Goal: Check status: Check status

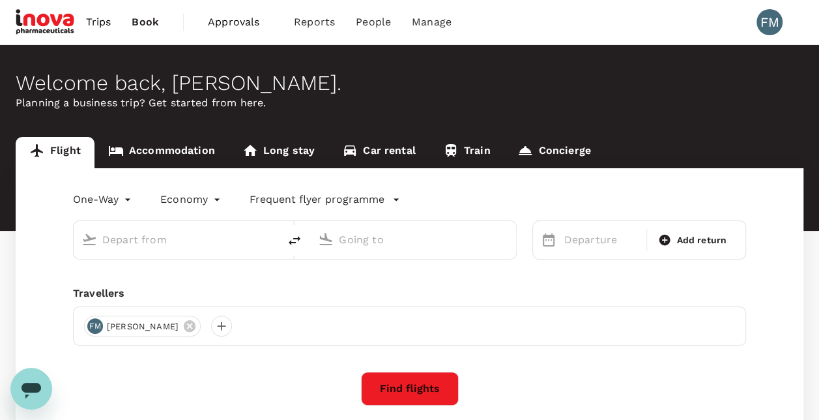
click at [218, 25] on span "Approvals" at bounding box center [240, 22] width 65 height 16
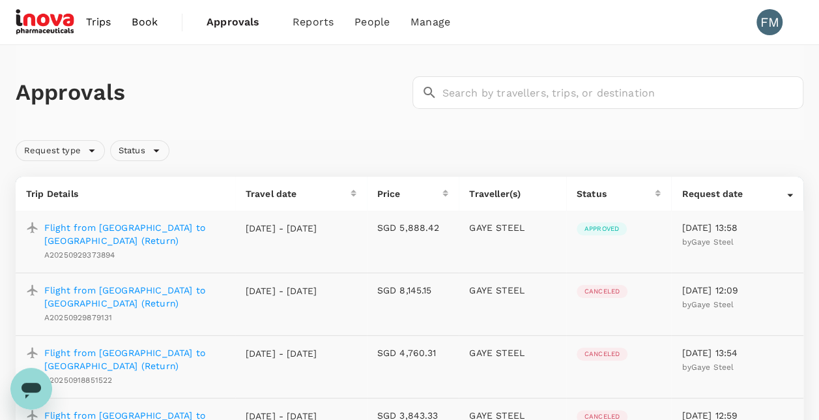
click at [55, 151] on span "Request type" at bounding box center [52, 151] width 72 height 12
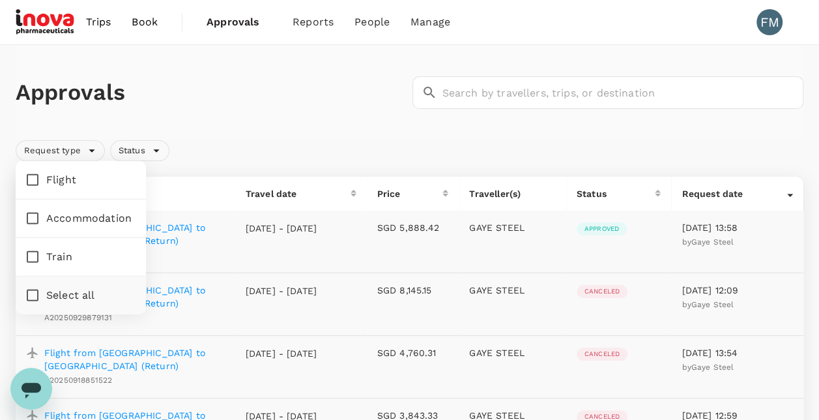
click at [60, 291] on span "Select all" at bounding box center [70, 295] width 49 height 16
click at [46, 291] on input "Select all" at bounding box center [32, 295] width 27 height 27
checkbox input "true"
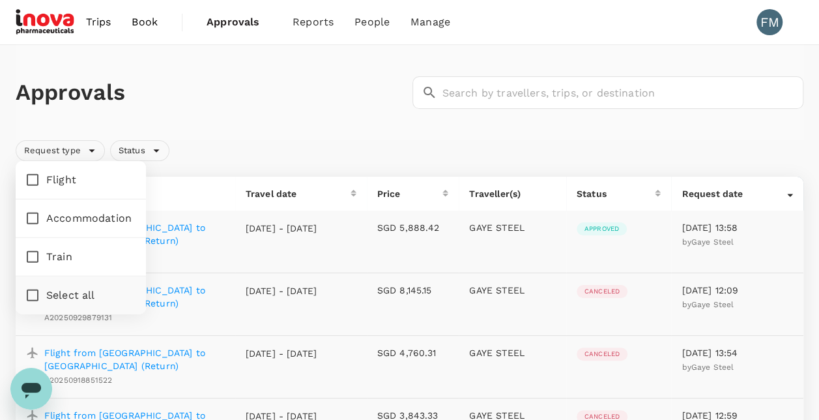
checkbox input "true"
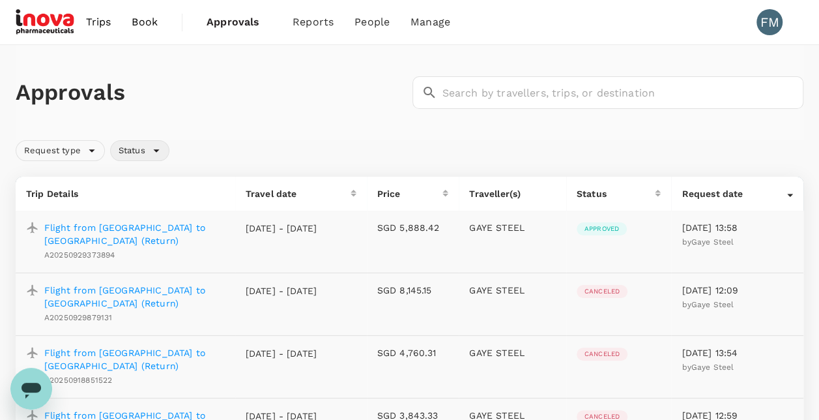
click at [123, 152] on span "Status" at bounding box center [132, 151] width 42 height 12
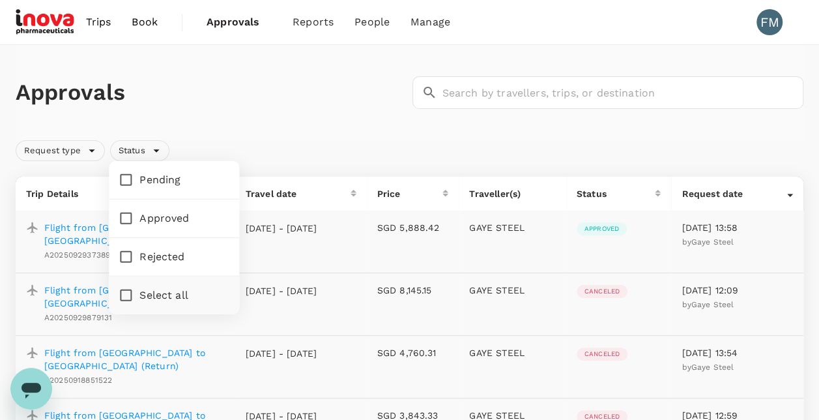
click at [147, 176] on span "Pending" at bounding box center [159, 180] width 41 height 16
click at [139, 176] on input "Pending" at bounding box center [125, 179] width 27 height 27
checkbox input "true"
click at [299, 139] on div "Request type Status" at bounding box center [406, 148] width 793 height 26
